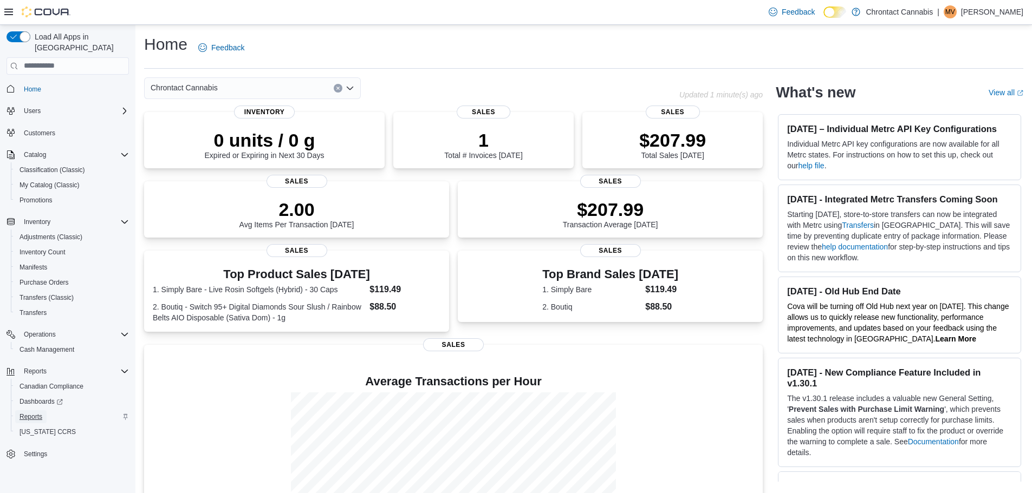
click at [25, 413] on span "Reports" at bounding box center [30, 417] width 23 height 9
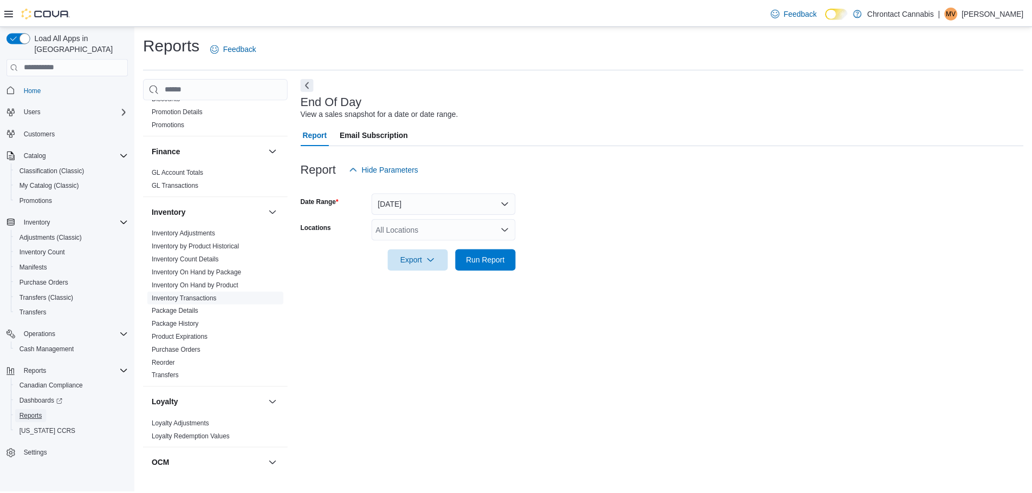
scroll to position [325, 0]
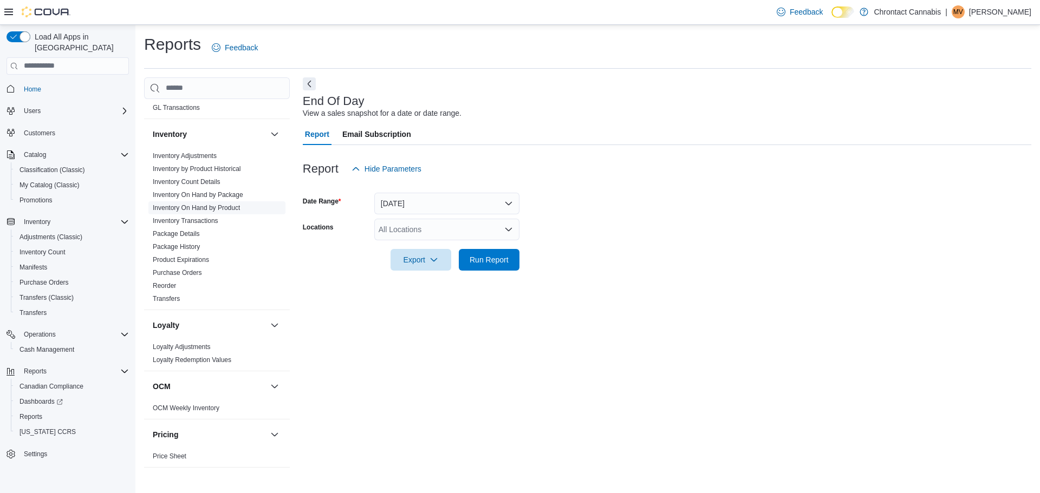
click at [205, 206] on link "Inventory On Hand by Product" at bounding box center [196, 208] width 87 height 8
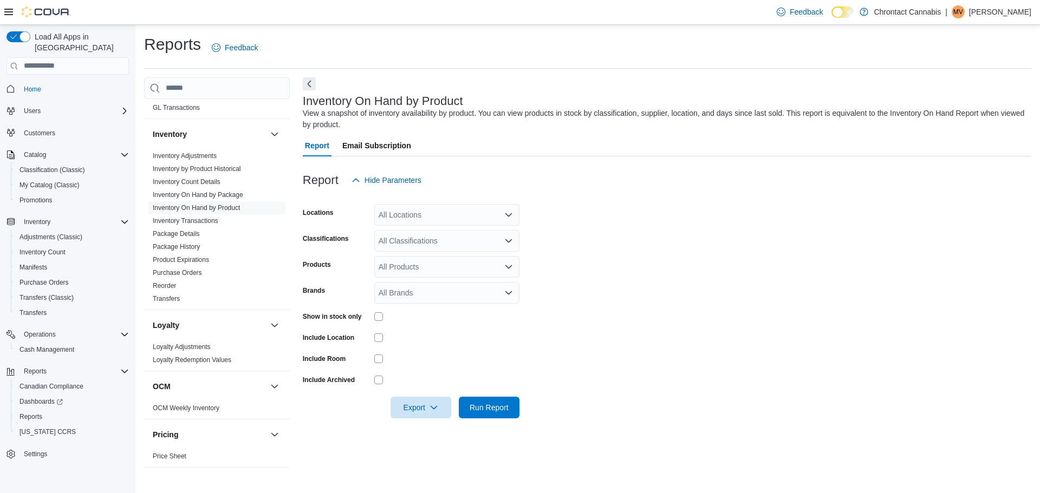
click at [416, 214] on div "All Locations" at bounding box center [446, 215] width 145 height 22
click at [455, 253] on span "1 - Chrontact Cannabis - [STREET_ADDRESS] Unit 1" at bounding box center [487, 249] width 181 height 11
click at [624, 250] on form "Locations 1 - Chrontact Cannabis - [STREET_ADDRESS] Unit 1 Combo box. Selected.…" at bounding box center [667, 304] width 728 height 227
click at [475, 406] on span "Run Report" at bounding box center [488, 407] width 39 height 11
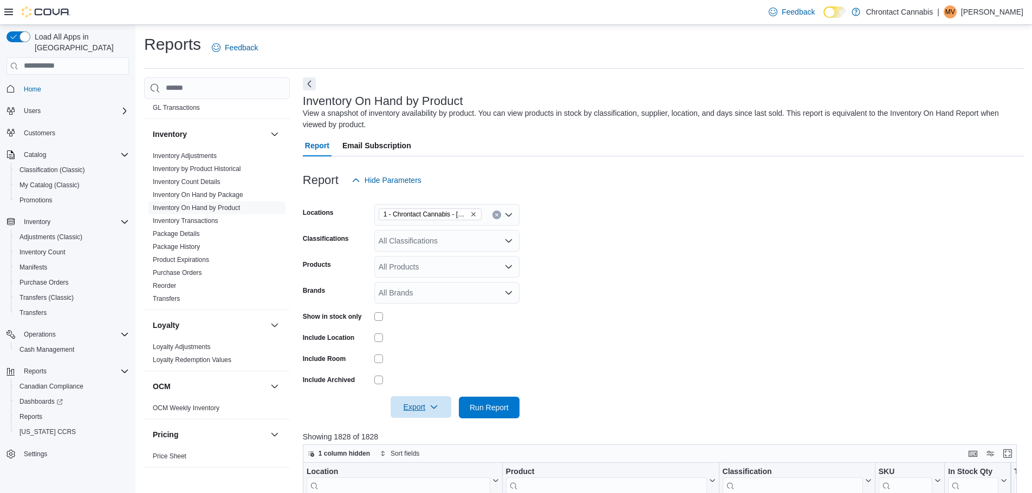
click at [412, 404] on span "Export" at bounding box center [421, 407] width 48 height 22
click at [425, 342] on span "Export to Excel" at bounding box center [422, 342] width 49 height 9
drag, startPoint x: 481, startPoint y: 408, endPoint x: 692, endPoint y: 317, distance: 230.1
click at [481, 408] on span "Run Report" at bounding box center [488, 407] width 39 height 11
click at [415, 410] on span "Export" at bounding box center [421, 407] width 48 height 22
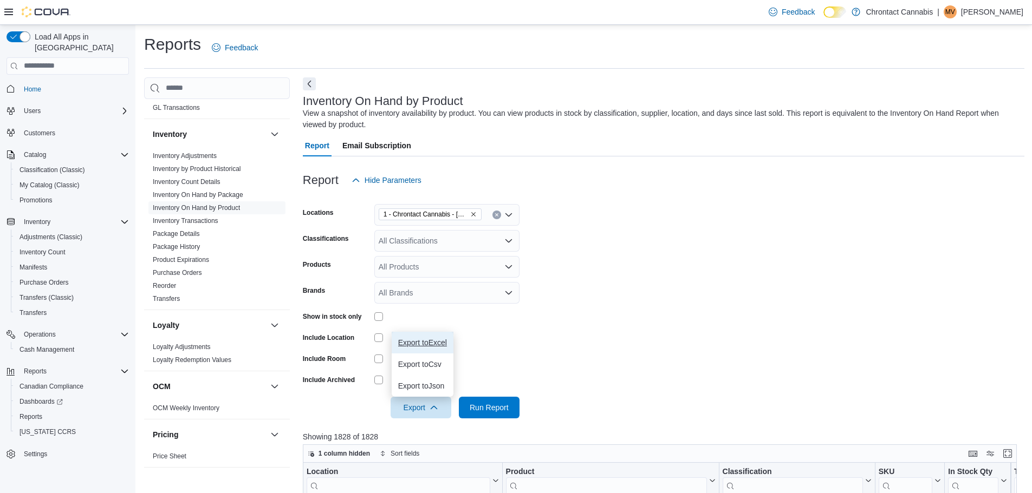
click at [429, 338] on span "Export to Excel" at bounding box center [422, 342] width 49 height 9
click at [961, 16] on p "[PERSON_NAME]" at bounding box center [992, 11] width 62 height 13
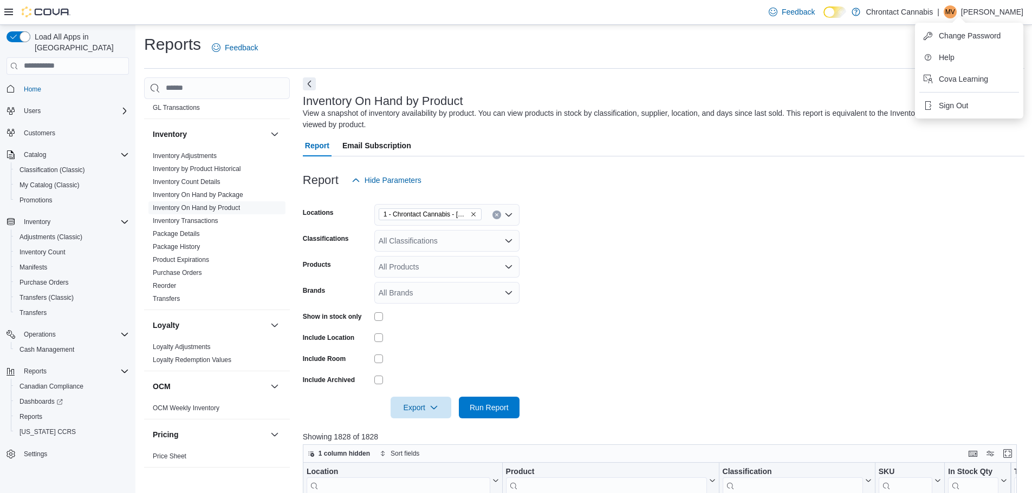
click at [824, 34] on div "Reports Feedback" at bounding box center [584, 48] width 880 height 28
click at [961, 15] on p "[PERSON_NAME]" at bounding box center [992, 11] width 62 height 13
click at [945, 15] on span "MV" at bounding box center [950, 11] width 10 height 13
click at [32, 450] on span "Settings" at bounding box center [35, 454] width 23 height 9
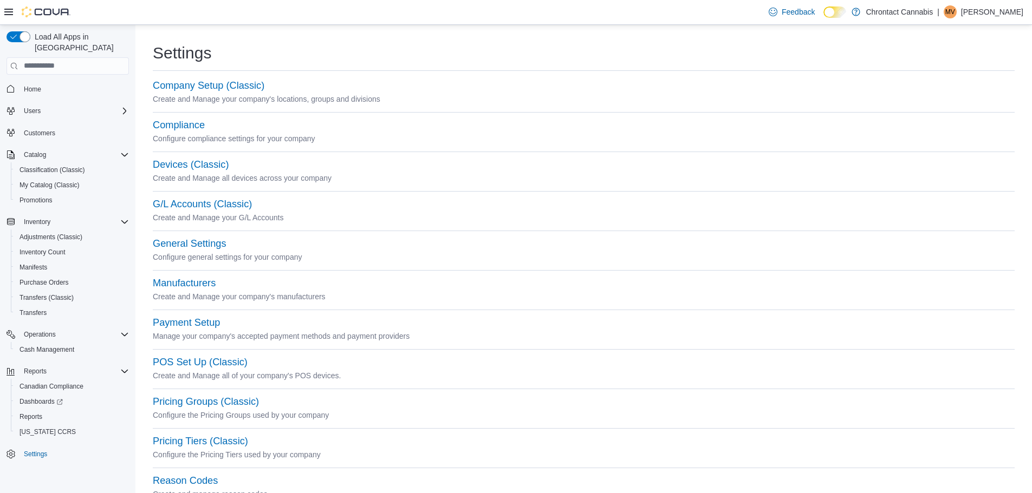
click at [961, 12] on p "[PERSON_NAME]" at bounding box center [992, 11] width 62 height 13
click at [939, 107] on span "Sign Out" at bounding box center [952, 105] width 29 height 11
